Goal: Check status: Check status

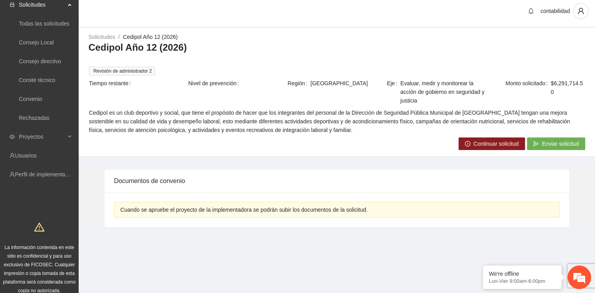
scroll to position [13, 0]
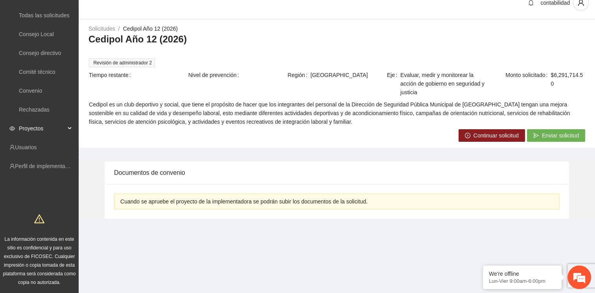
click at [64, 131] on span "Proyectos" at bounding box center [42, 129] width 46 height 16
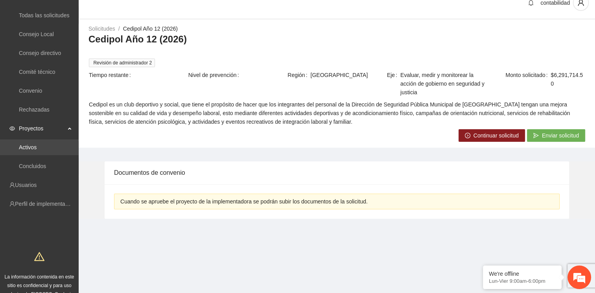
click at [37, 149] on link "Activos" at bounding box center [28, 147] width 18 height 6
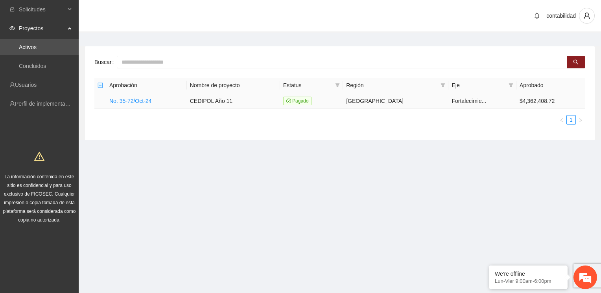
click at [141, 95] on td "No. 35-72/Oct-24" at bounding box center [146, 101] width 81 height 16
click at [140, 99] on link "No. 35-72/Oct-24" at bounding box center [130, 101] width 42 height 6
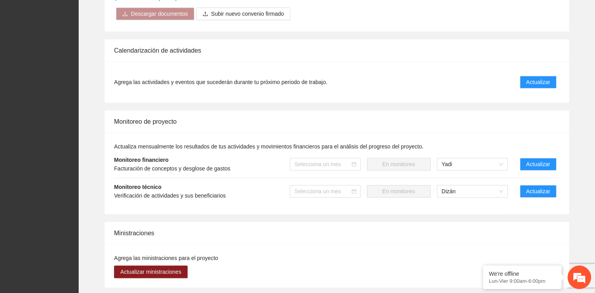
scroll to position [545, 0]
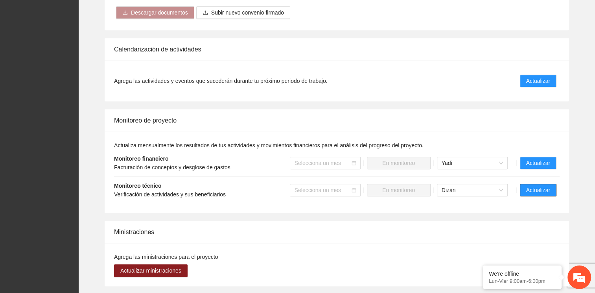
click at [546, 193] on button "Actualizar" at bounding box center [538, 190] width 37 height 13
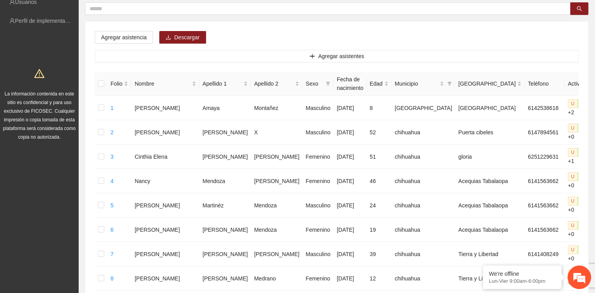
scroll to position [66, 0]
